Goal: Answer question/provide support

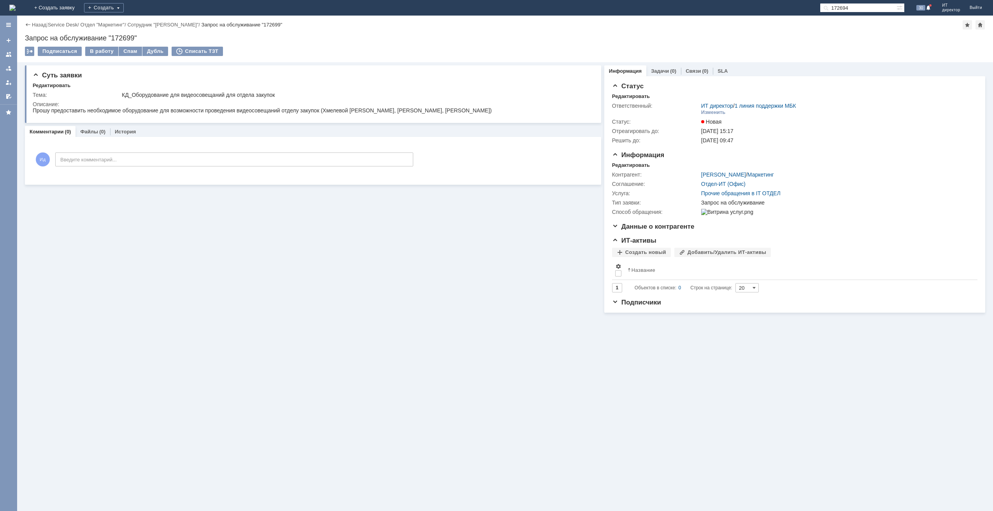
type input "172694"
click at [847, 7] on input "172694" at bounding box center [858, 7] width 77 height 9
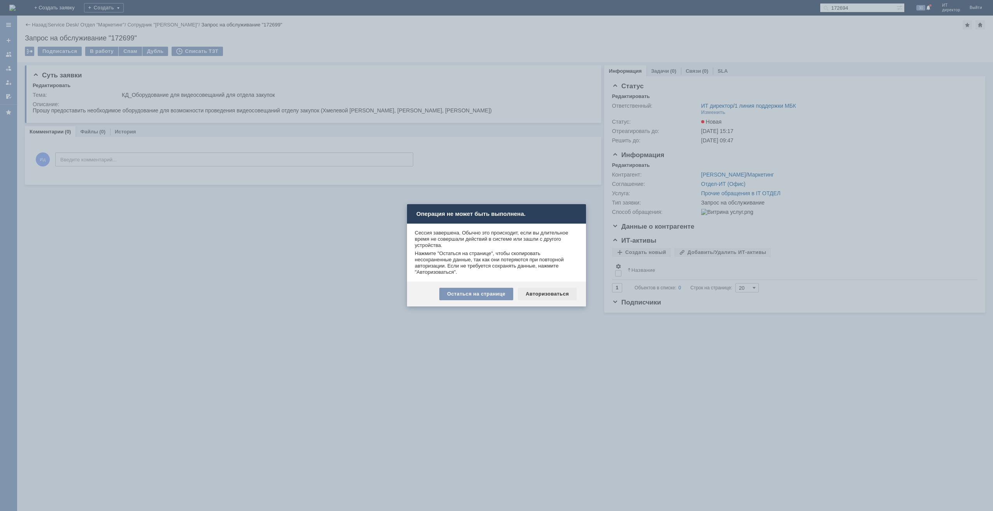
click at [532, 297] on div "Авторизоваться" at bounding box center [547, 294] width 59 height 12
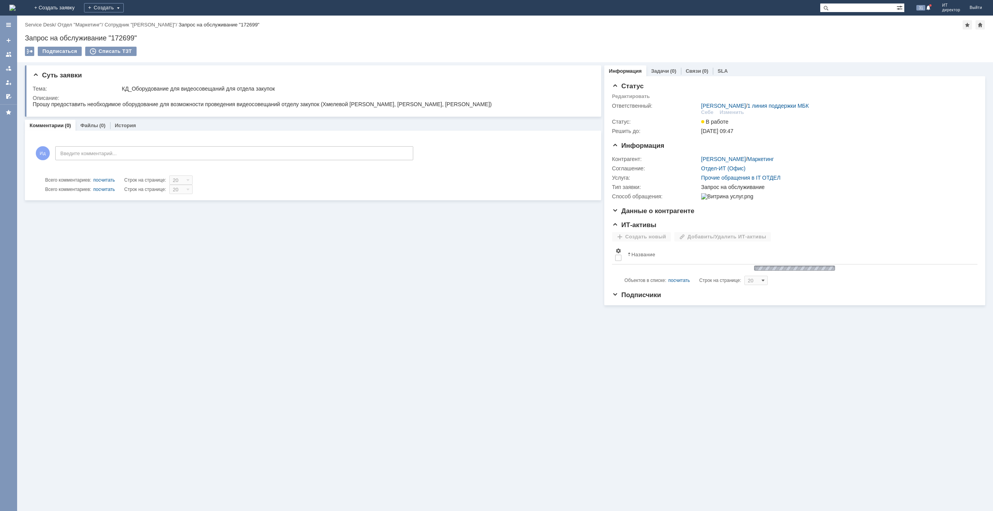
click at [873, 10] on input "text" at bounding box center [858, 7] width 77 height 9
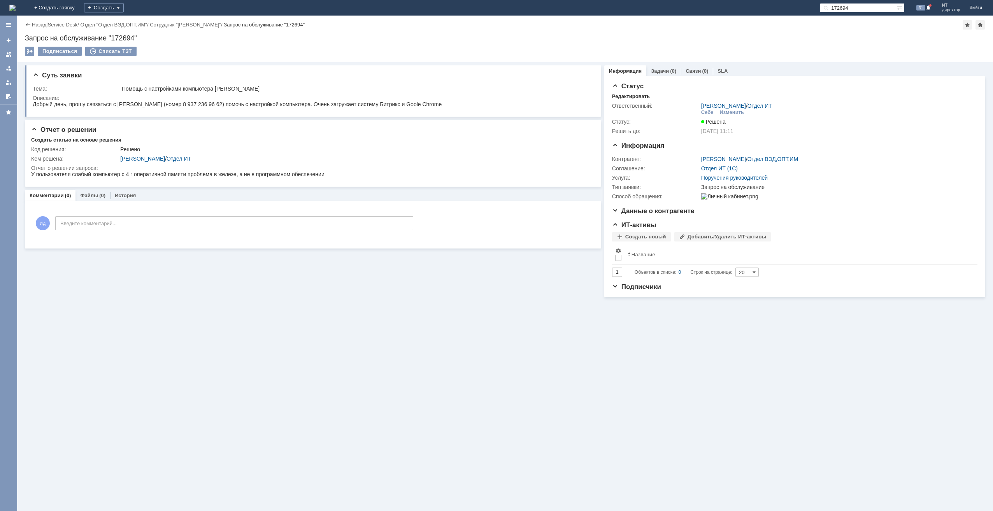
click at [845, 9] on input "172694" at bounding box center [858, 7] width 77 height 9
paste input "89"
type input "172689"
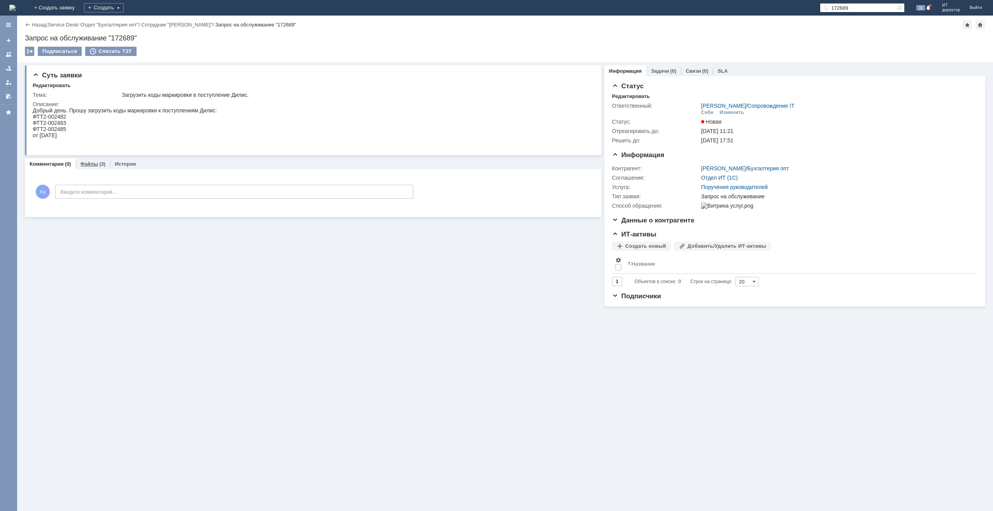
click at [84, 162] on link "Файлы" at bounding box center [89, 164] width 18 height 6
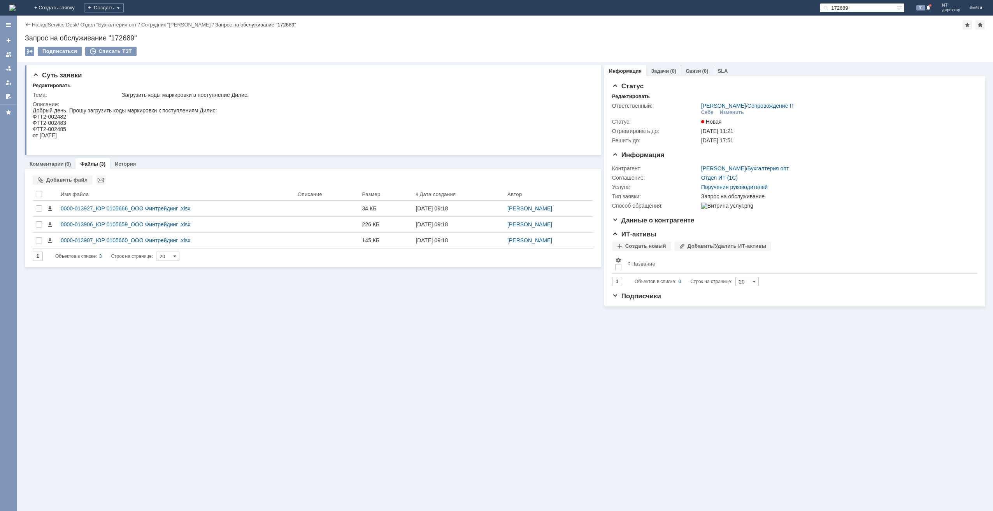
click at [125, 37] on div "Запрос на обслуживание "172689"" at bounding box center [505, 38] width 960 height 8
copy div "172689"
click at [56, 161] on link "Комментарии" at bounding box center [47, 164] width 34 height 6
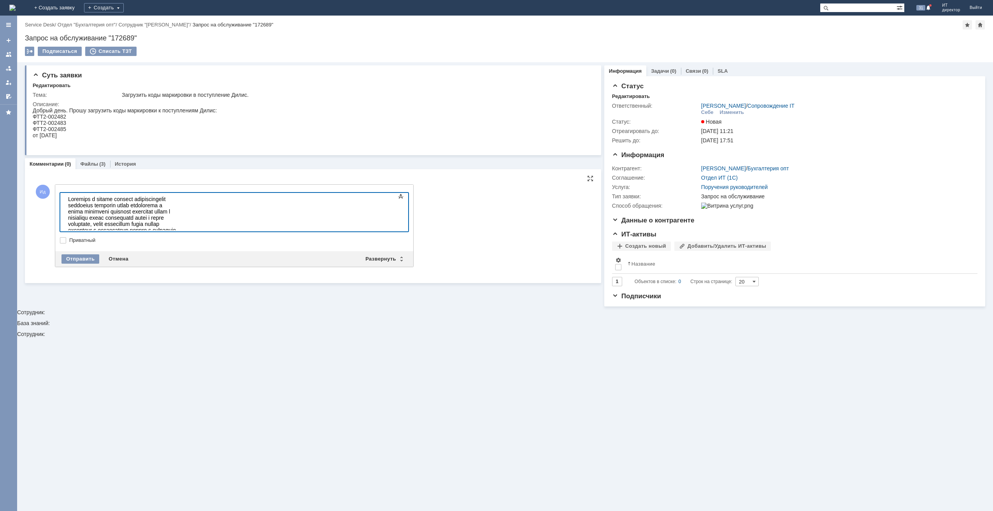
scroll to position [4232, 1]
drag, startPoint x: 134, startPoint y: 217, endPoint x: 369, endPoint y: 227, distance: 235.2
click at [182, 227] on body at bounding box center [123, 239] width 117 height 93
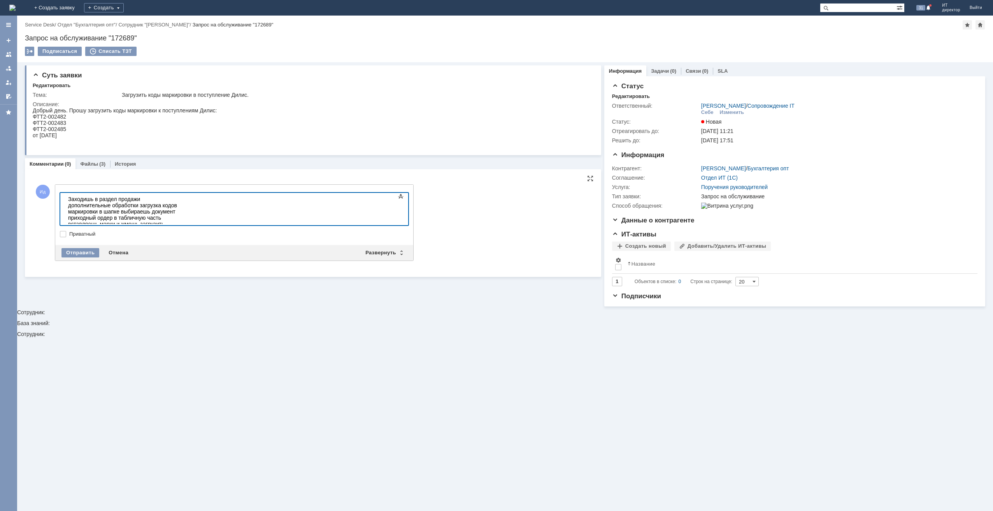
drag, startPoint x: 168, startPoint y: 212, endPoint x: 187, endPoint y: 222, distance: 21.6
click at [182, 222] on body "Заходишь в раздел продажи дополнительные обработки загрузка кодов маркировки в …" at bounding box center [123, 230] width 117 height 75
click at [68, 201] on div "Заходишь в раздел продажи дополнительные обработки загрузка кодов маркировки в …" at bounding box center [123, 221] width 110 height 50
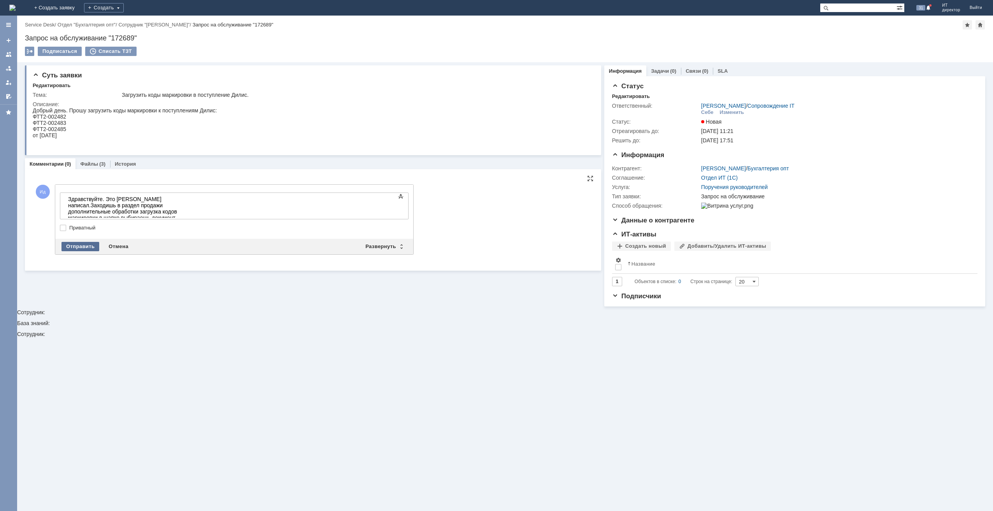
click at [79, 243] on div "Отправить" at bounding box center [80, 246] width 38 height 9
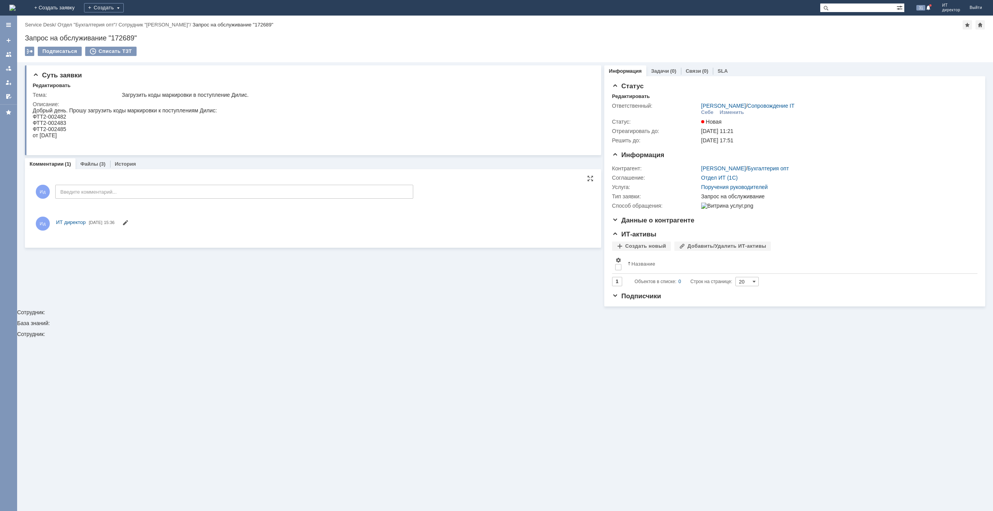
scroll to position [0, 0]
